Goal: Check status: Check status

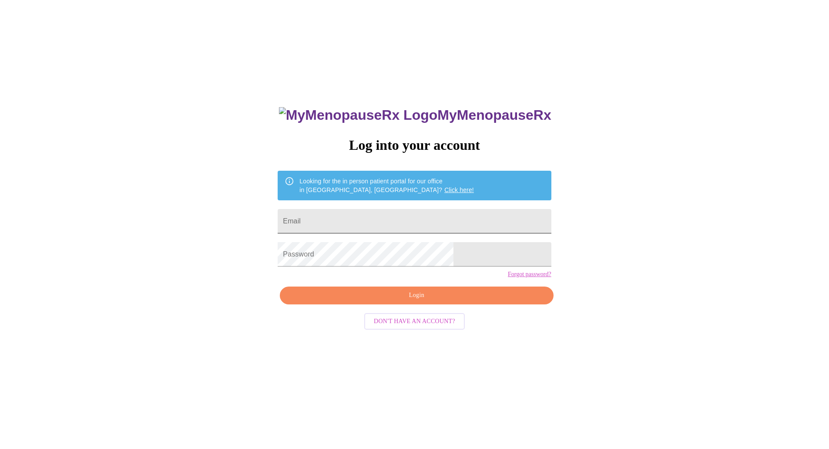
click at [416, 217] on input "Email" at bounding box center [414, 221] width 273 height 24
type input "[EMAIL_ADDRESS][DOMAIN_NAME]"
click at [406, 301] on span "Login" at bounding box center [416, 295] width 253 height 11
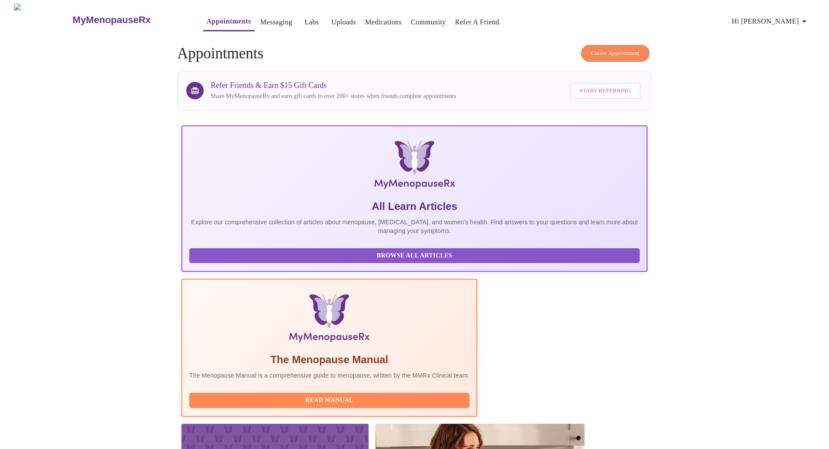
click at [305, 21] on link "Labs" at bounding box center [312, 22] width 14 height 12
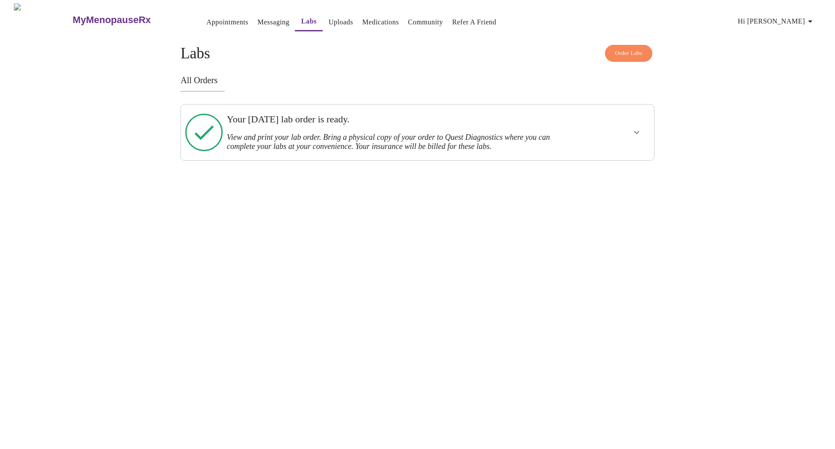
click at [591, 142] on div at bounding box center [612, 132] width 78 height 49
click at [635, 131] on icon "show more" at bounding box center [636, 132] width 5 height 3
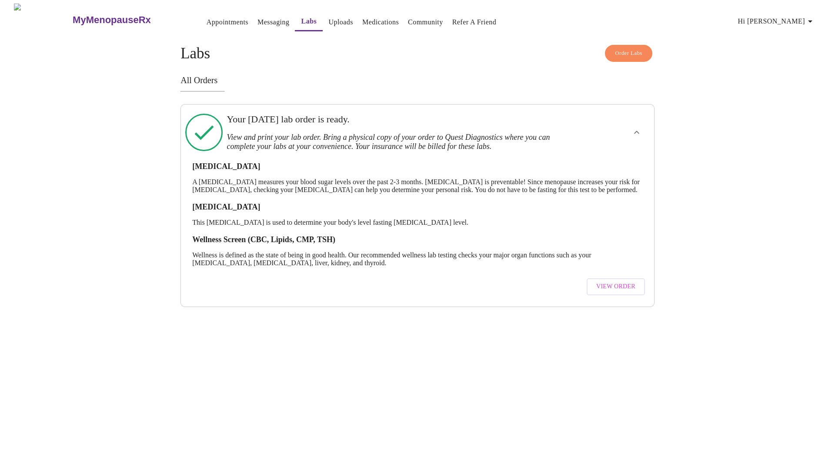
click at [607, 288] on span "View Order" at bounding box center [616, 286] width 39 height 11
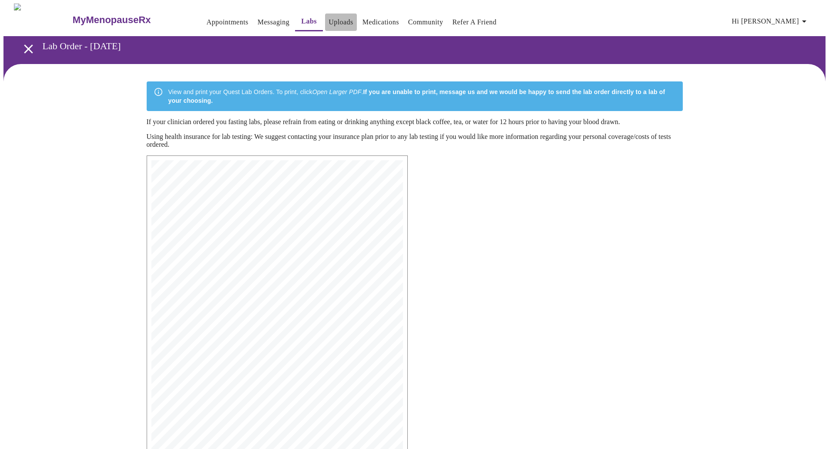
click at [329, 23] on link "Uploads" at bounding box center [341, 22] width 25 height 12
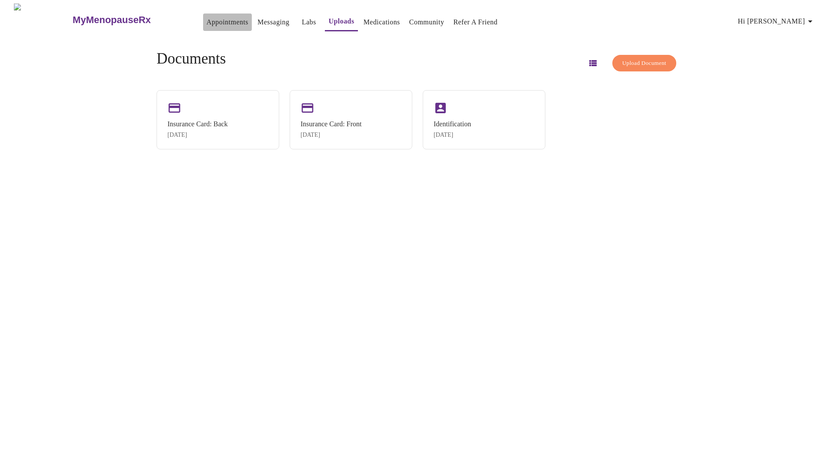
click at [207, 19] on link "Appointments" at bounding box center [228, 22] width 42 height 12
